Goal: Information Seeking & Learning: Learn about a topic

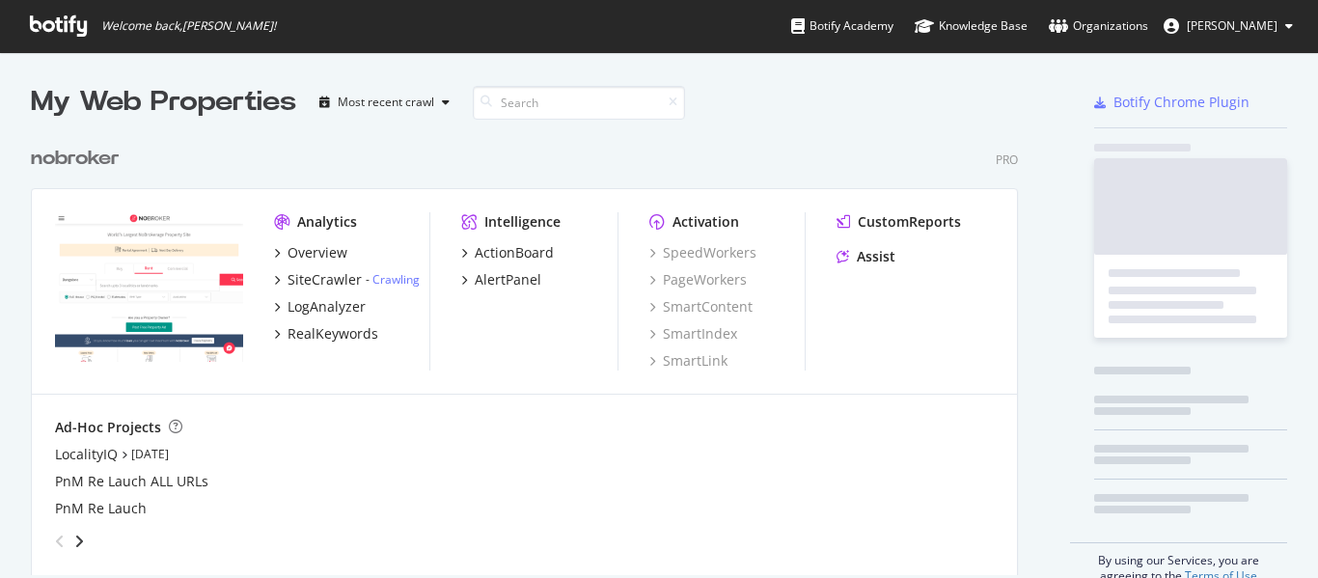
scroll to position [439, 988]
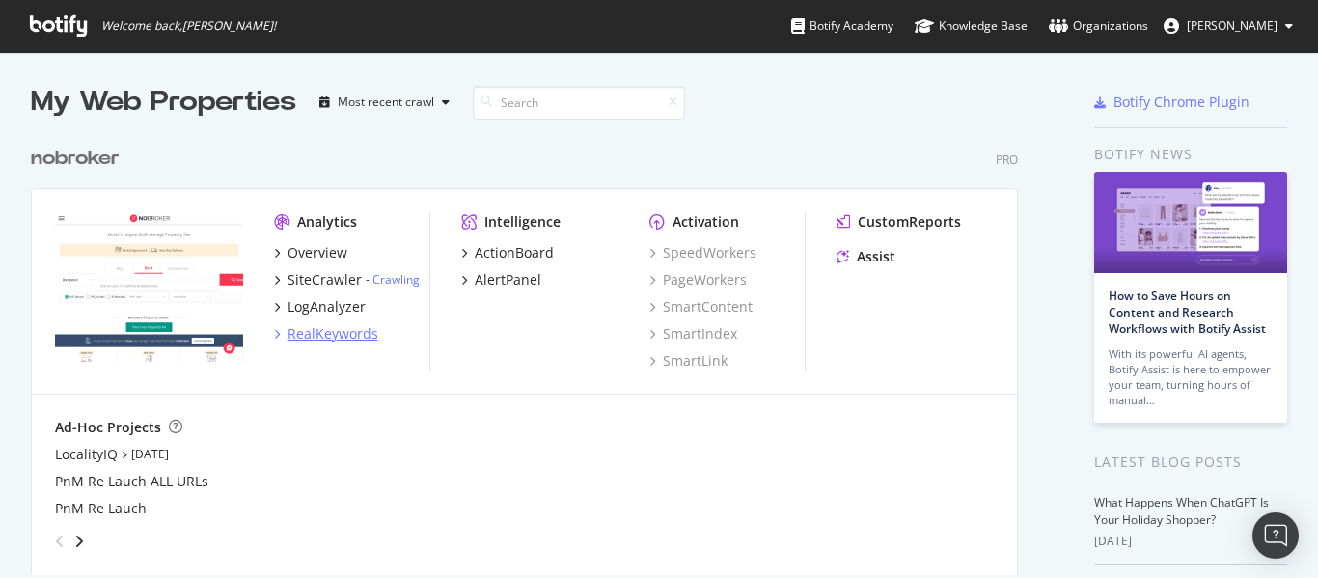
click at [308, 327] on div "RealKeywords" at bounding box center [333, 333] width 91 height 19
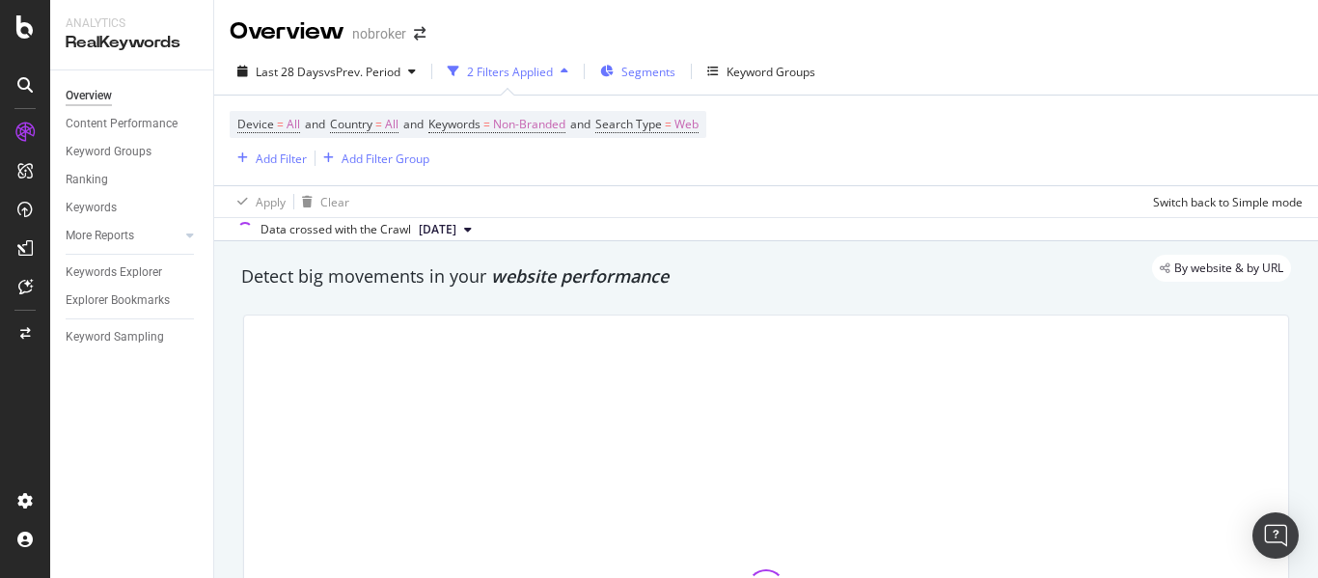
click at [638, 72] on span "Segments" at bounding box center [648, 72] width 54 height 16
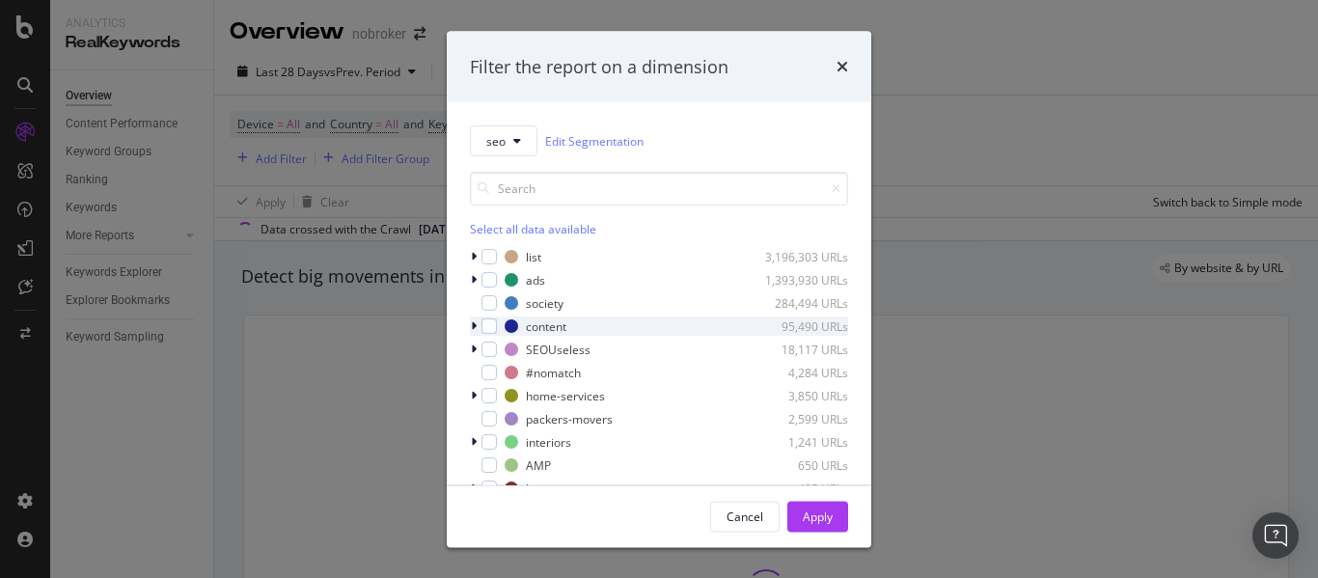
click at [471, 328] on icon "modal" at bounding box center [474, 326] width 6 height 12
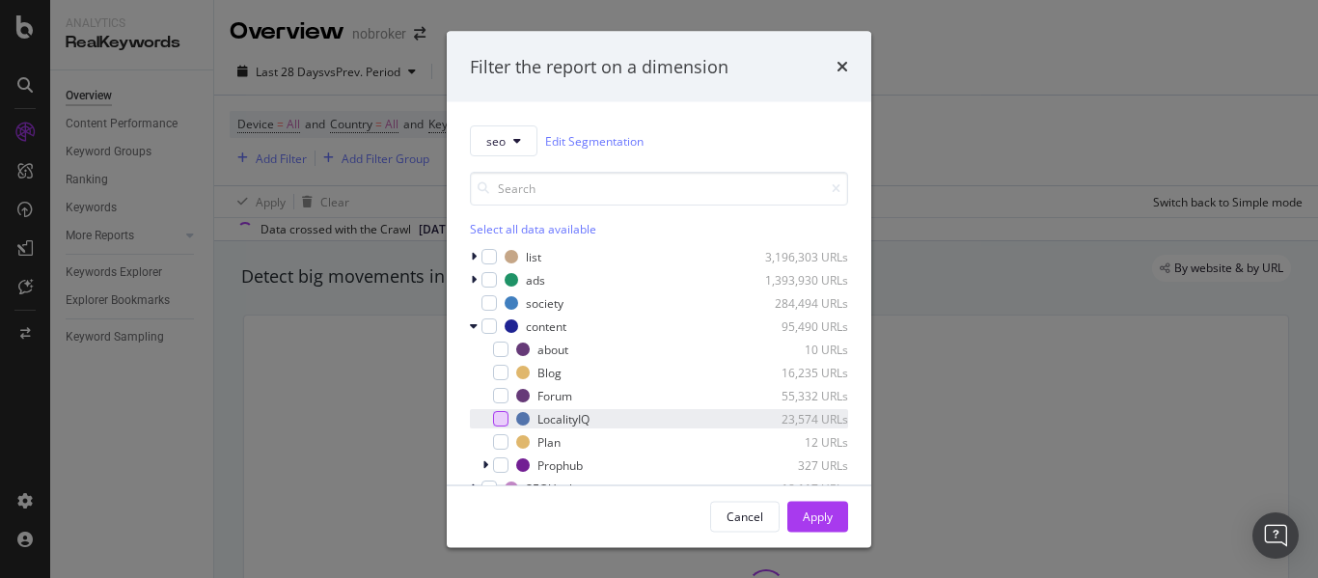
click at [501, 415] on div "modal" at bounding box center [500, 418] width 15 height 15
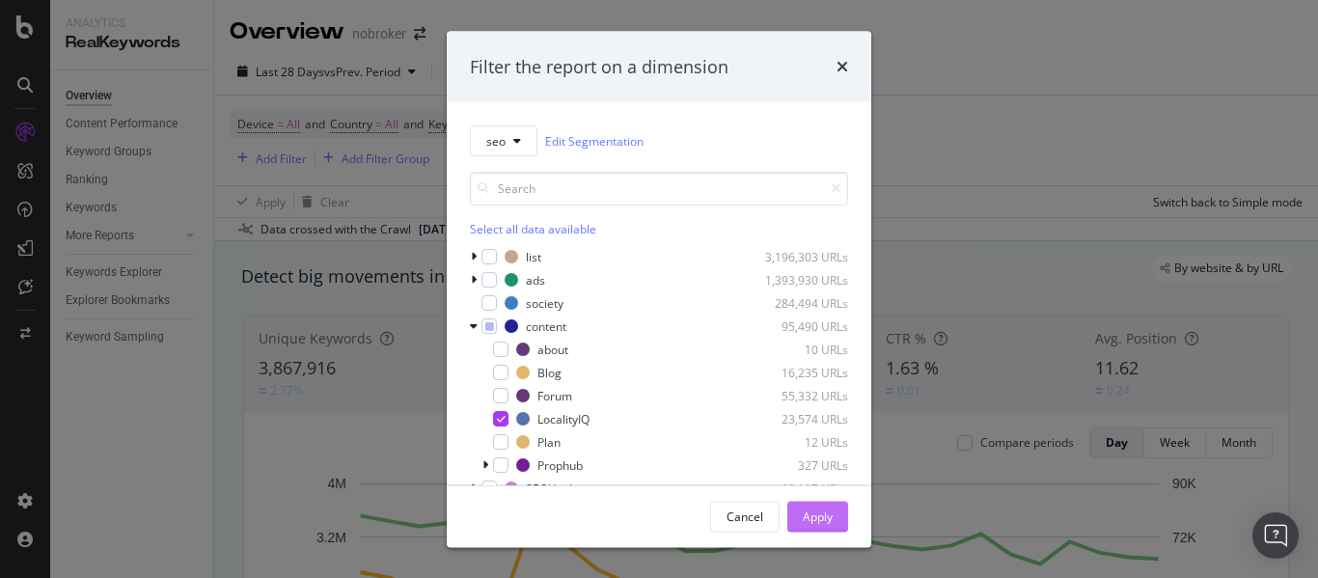
click at [805, 507] on div "Apply" at bounding box center [818, 516] width 30 height 29
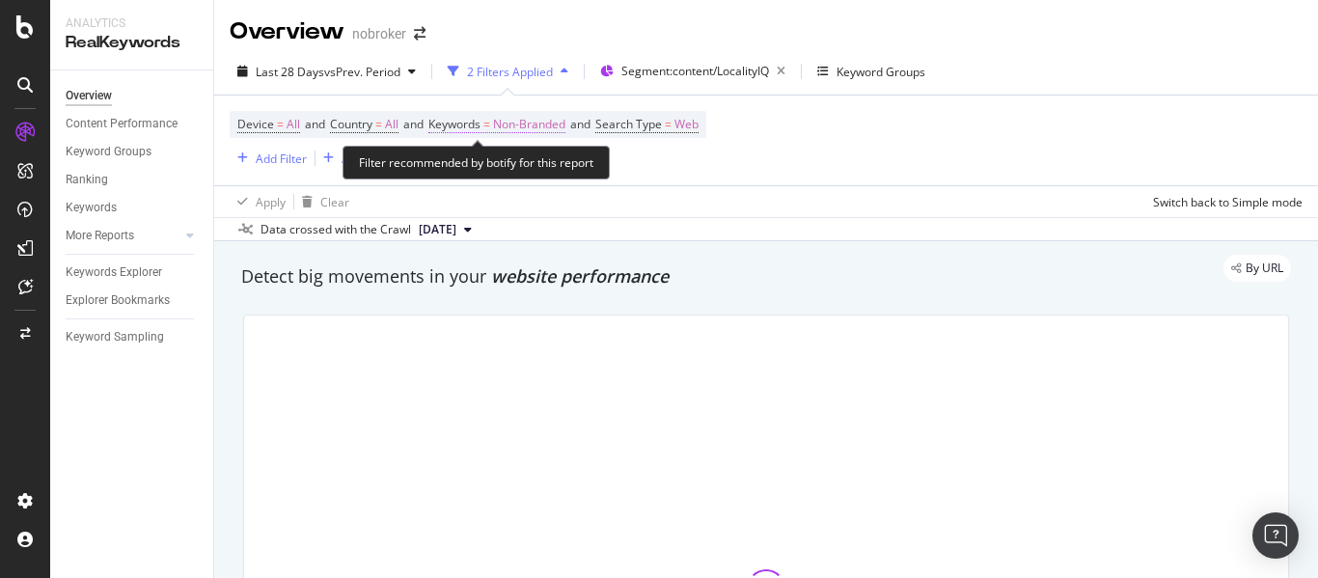
click at [546, 124] on span "Non-Branded" at bounding box center [529, 124] width 72 height 27
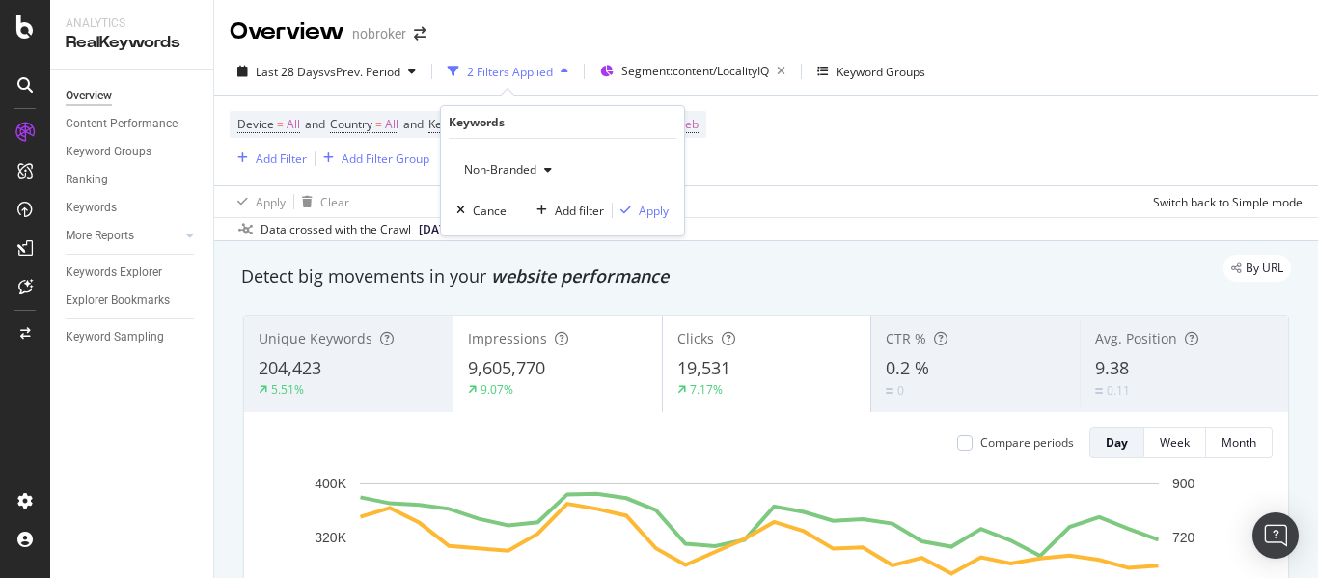
click at [524, 168] on span "Non-Branded" at bounding box center [496, 169] width 80 height 16
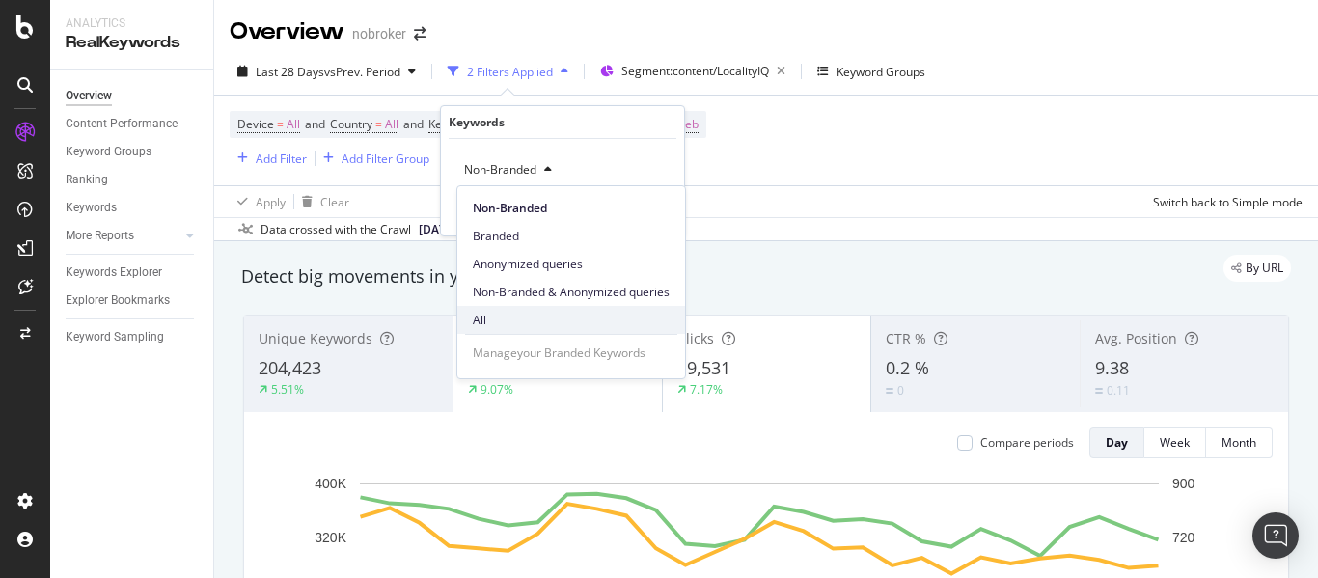
click at [492, 327] on span "All" at bounding box center [571, 320] width 197 height 17
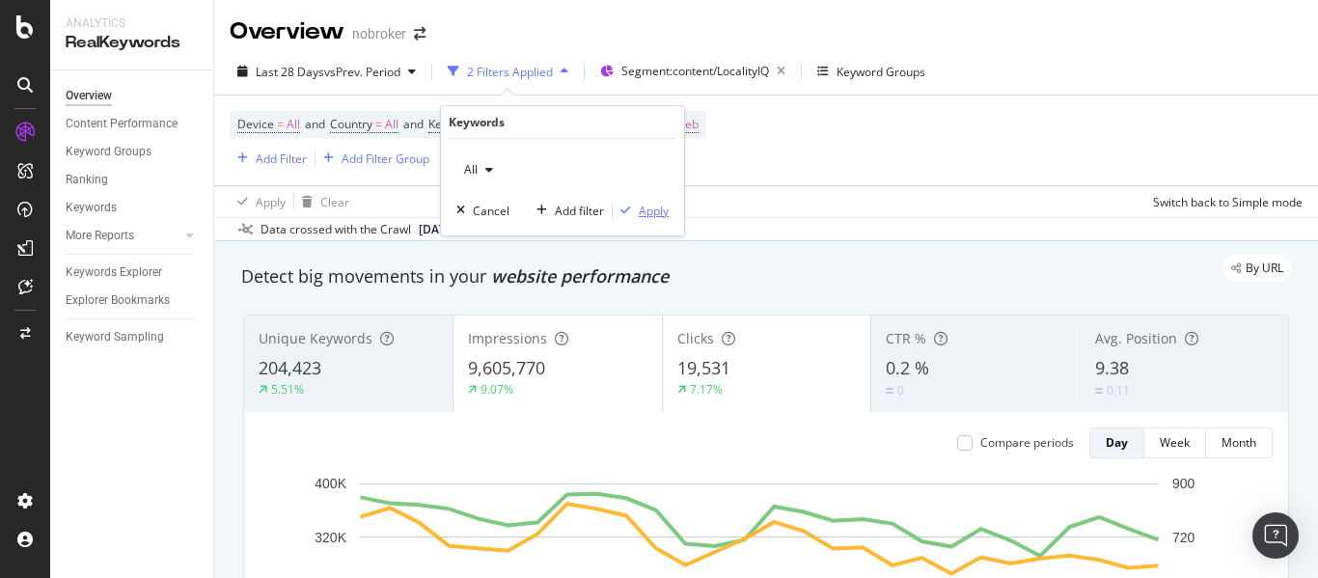
click at [646, 212] on div "Apply" at bounding box center [654, 211] width 30 height 16
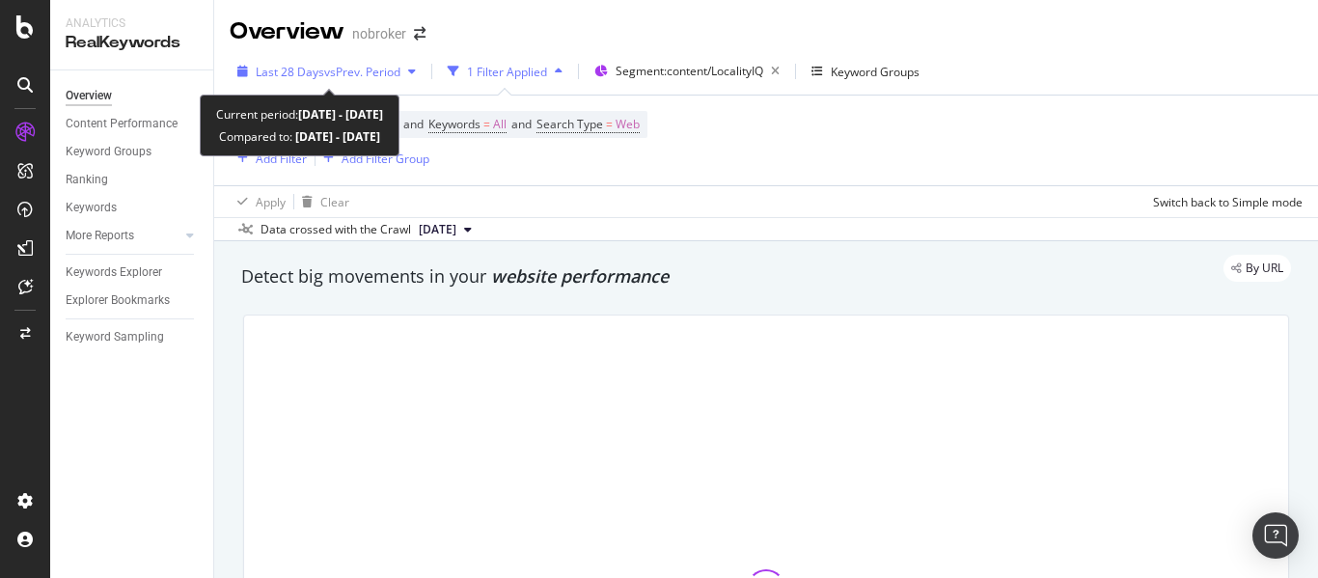
click at [372, 72] on span "vs Prev. Period" at bounding box center [362, 72] width 76 height 16
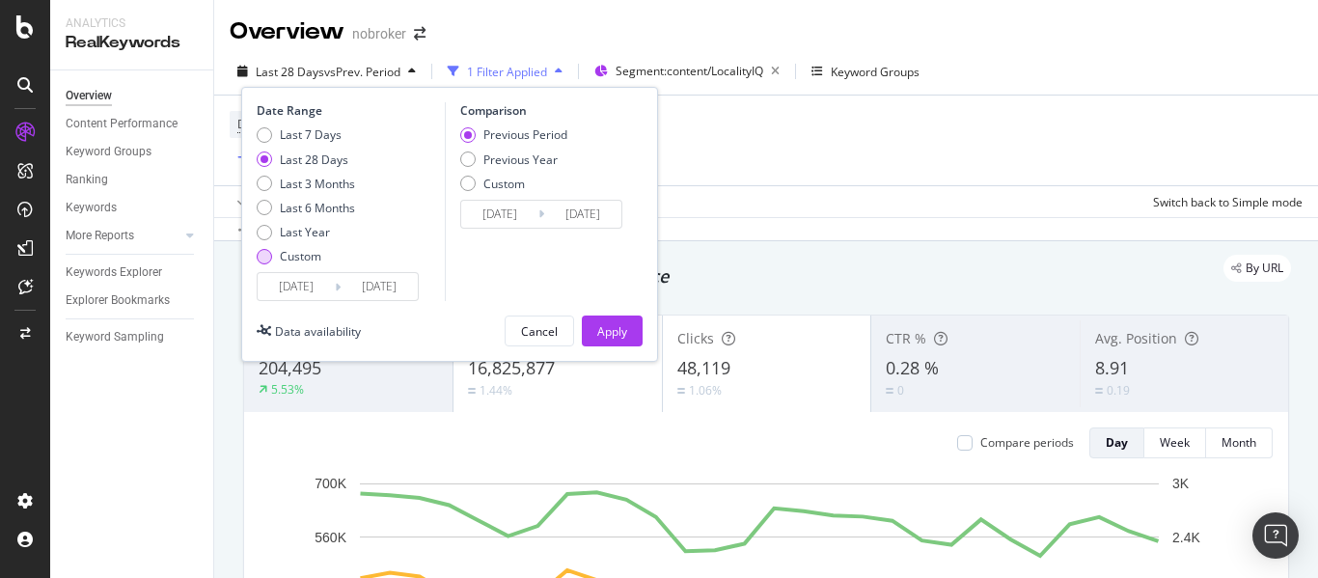
click at [265, 249] on div "Custom" at bounding box center [264, 256] width 15 height 15
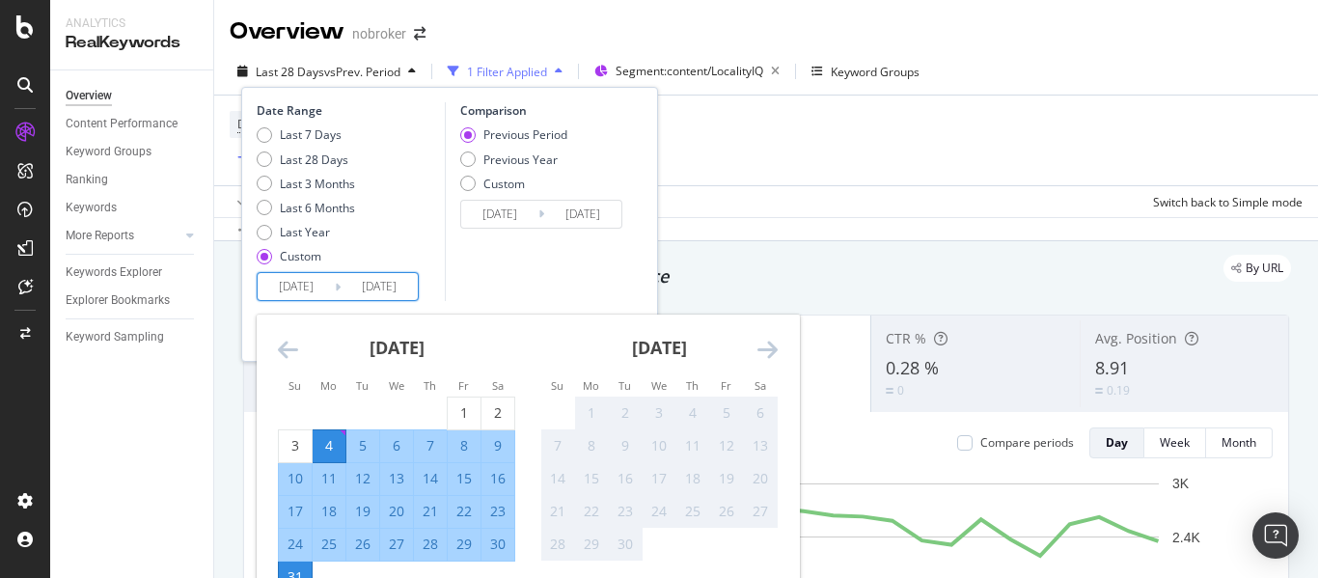
click at [286, 284] on input "[DATE]" at bounding box center [296, 286] width 77 height 27
click at [458, 409] on div "1" at bounding box center [464, 412] width 33 height 19
type input "[DATE]"
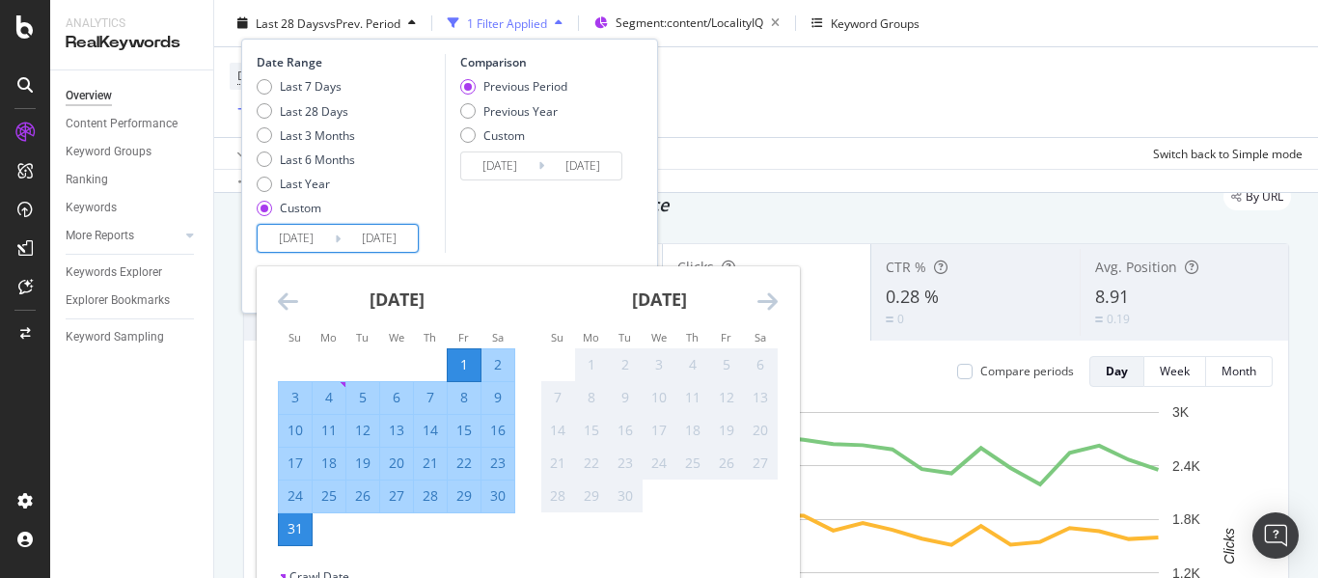
scroll to position [72, 0]
click at [291, 526] on div "31" at bounding box center [295, 528] width 33 height 19
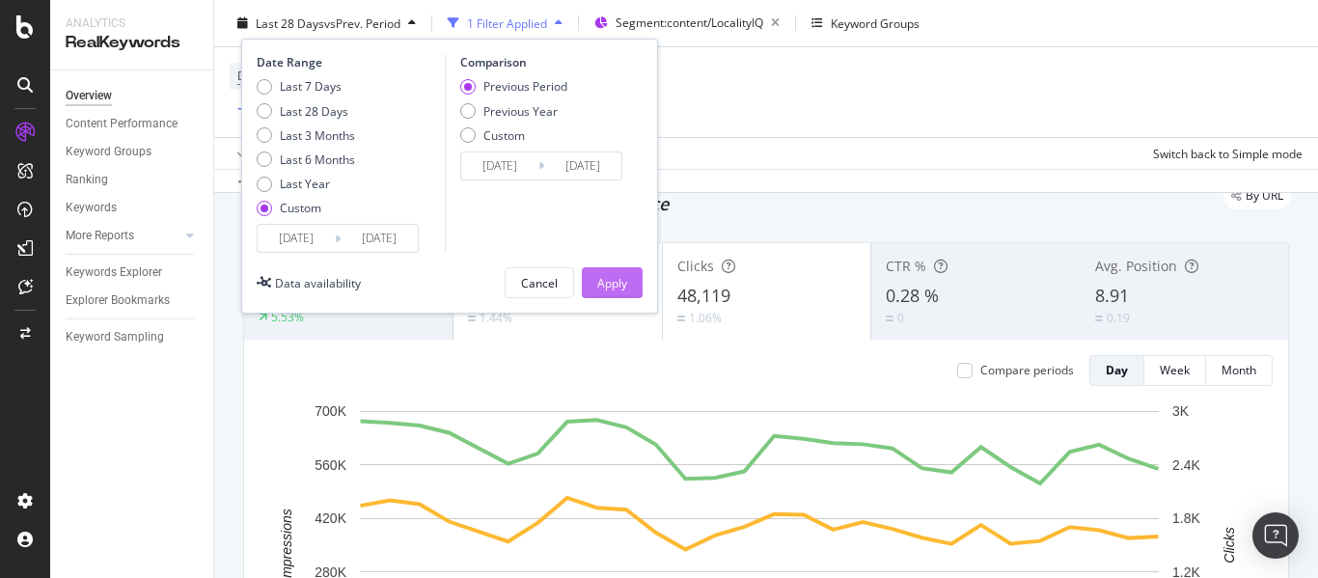
click at [620, 289] on div "Apply" at bounding box center [612, 282] width 30 height 16
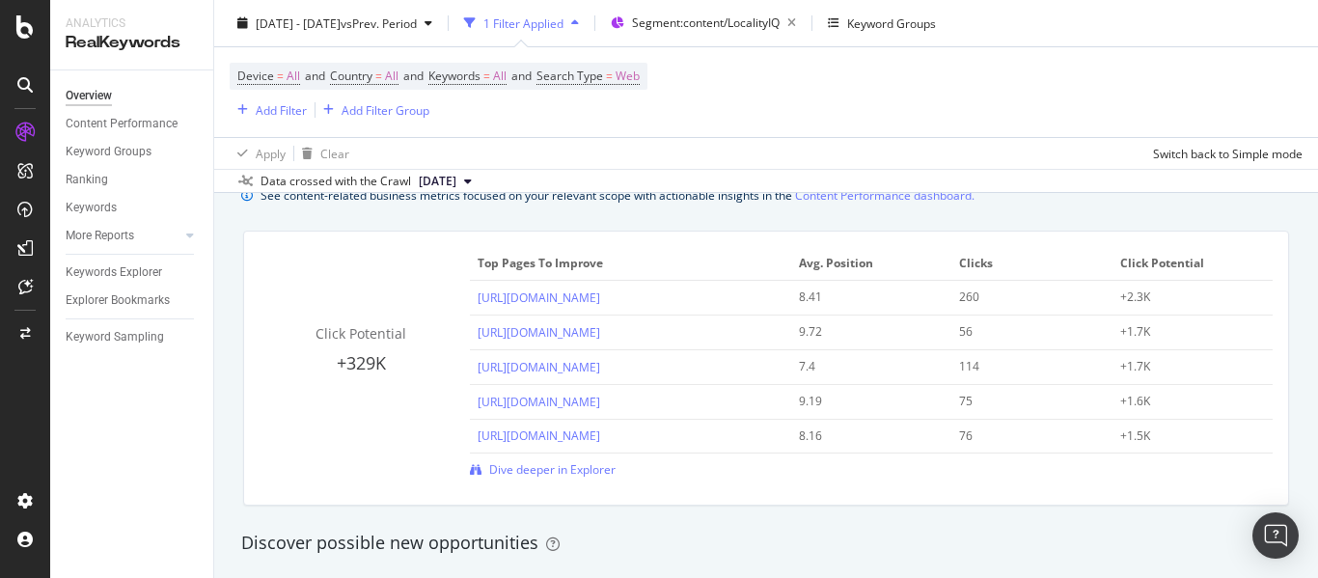
scroll to position [1358, 0]
click at [580, 471] on span "Dive deeper in Explorer" at bounding box center [552, 468] width 126 height 16
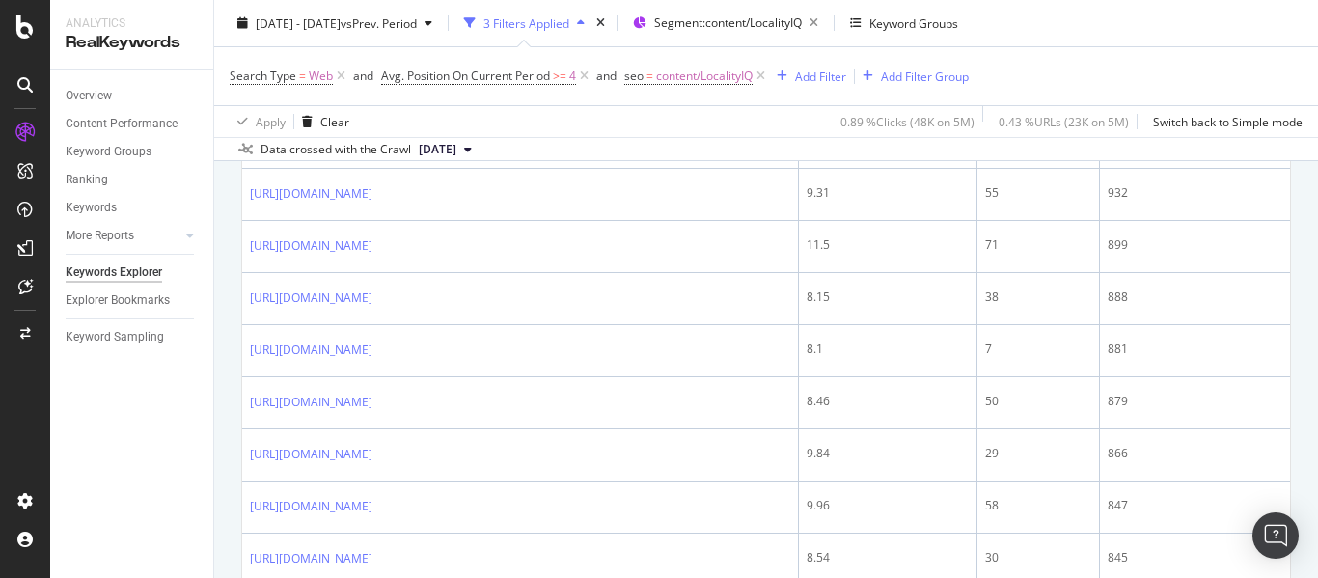
scroll to position [1347, 0]
